Goal: Check status: Check status

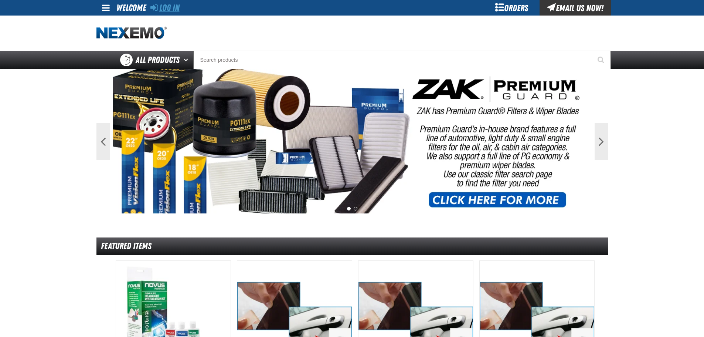
click at [170, 8] on link "Log In" at bounding box center [164, 8] width 29 height 10
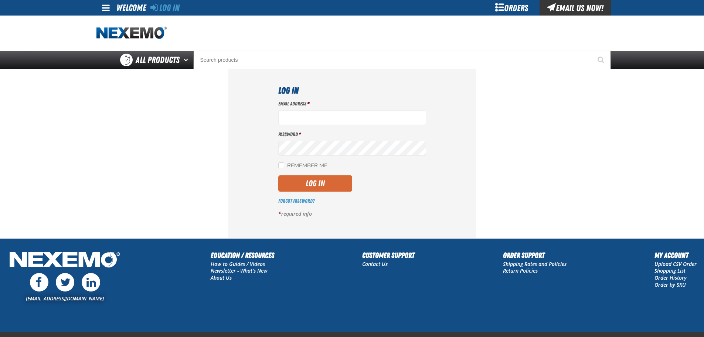
type input "mmagee@vtaig.com"
click at [320, 186] on button "Log In" at bounding box center [315, 183] width 74 height 16
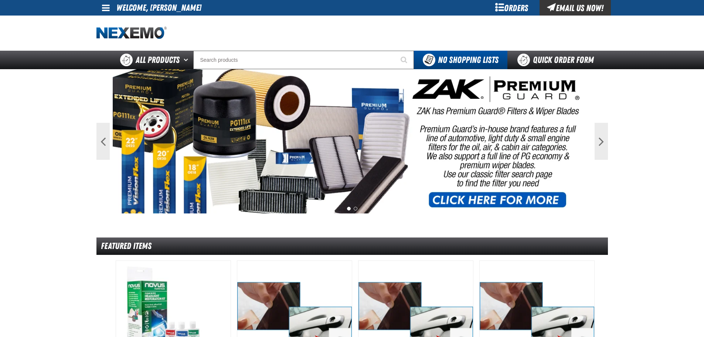
click at [508, 11] on div "Orders" at bounding box center [511, 8] width 55 height 16
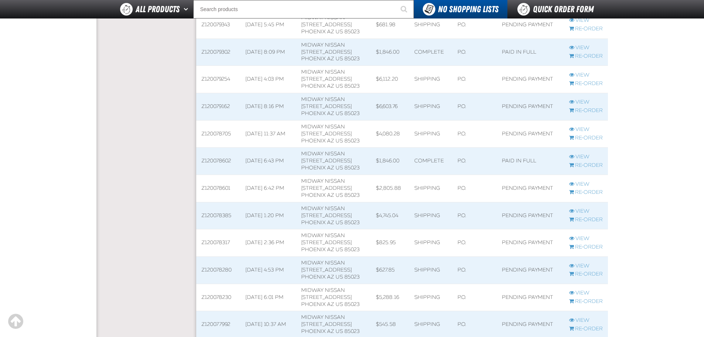
scroll to position [222, 0]
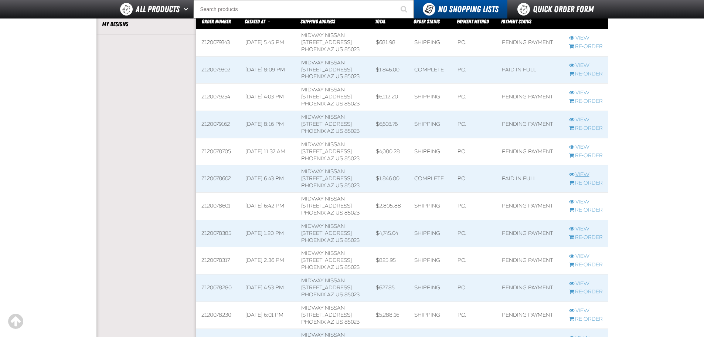
click at [584, 174] on link "View" at bounding box center [586, 174] width 34 height 7
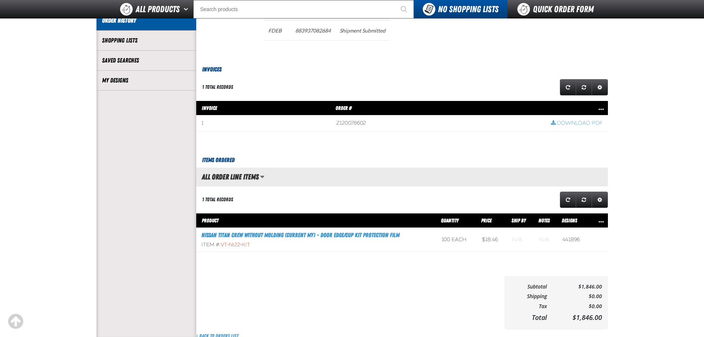
scroll to position [148, 0]
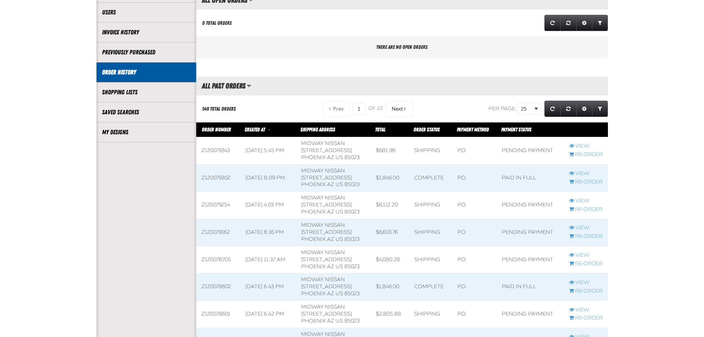
scroll to position [222, 0]
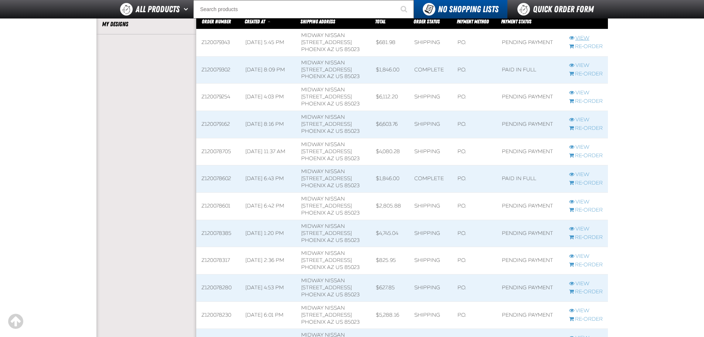
click at [585, 38] on link "View" at bounding box center [586, 38] width 34 height 7
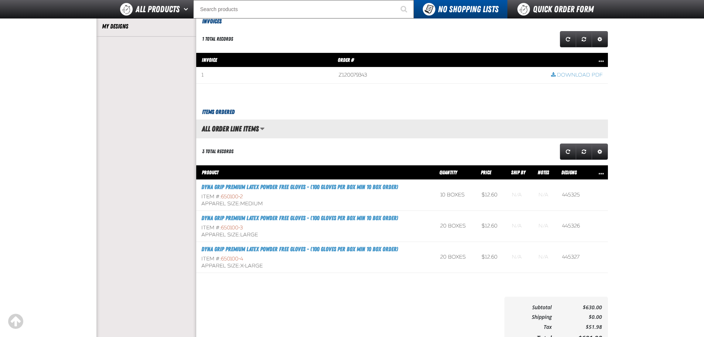
scroll to position [222, 0]
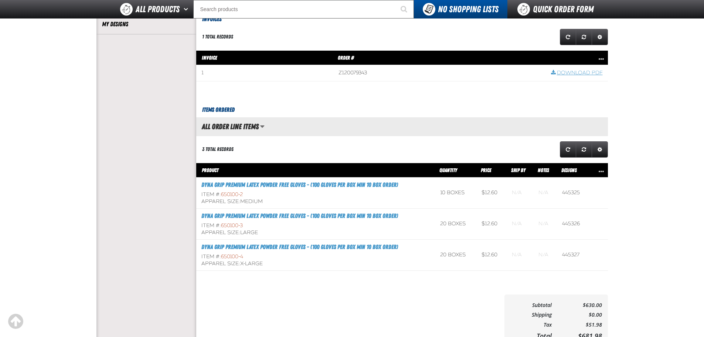
click at [580, 75] on link "Download PDF" at bounding box center [577, 72] width 52 height 7
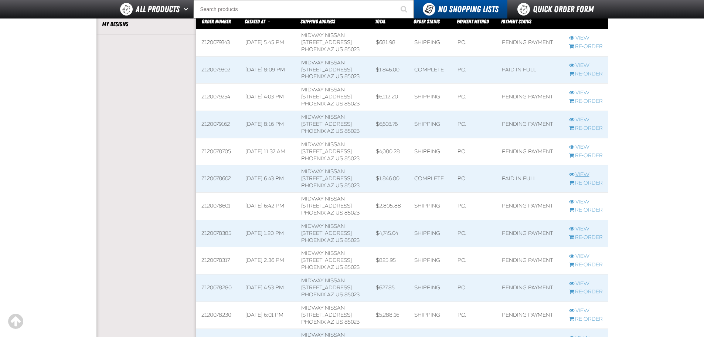
scroll to position [0, 0]
click at [586, 66] on link "View" at bounding box center [586, 65] width 34 height 7
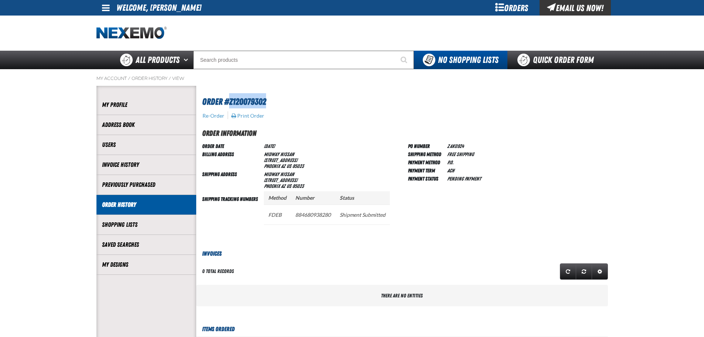
drag, startPoint x: 269, startPoint y: 99, endPoint x: 230, endPoint y: 102, distance: 38.5
click at [230, 102] on h1 "Order #Z120079302" at bounding box center [403, 100] width 402 height 15
copy span "Z120079302"
click at [283, 249] on h3 "Invoices" at bounding box center [402, 253] width 412 height 9
click at [285, 40] on div at bounding box center [351, 33] width 511 height 35
